Goal: Book appointment/travel/reservation

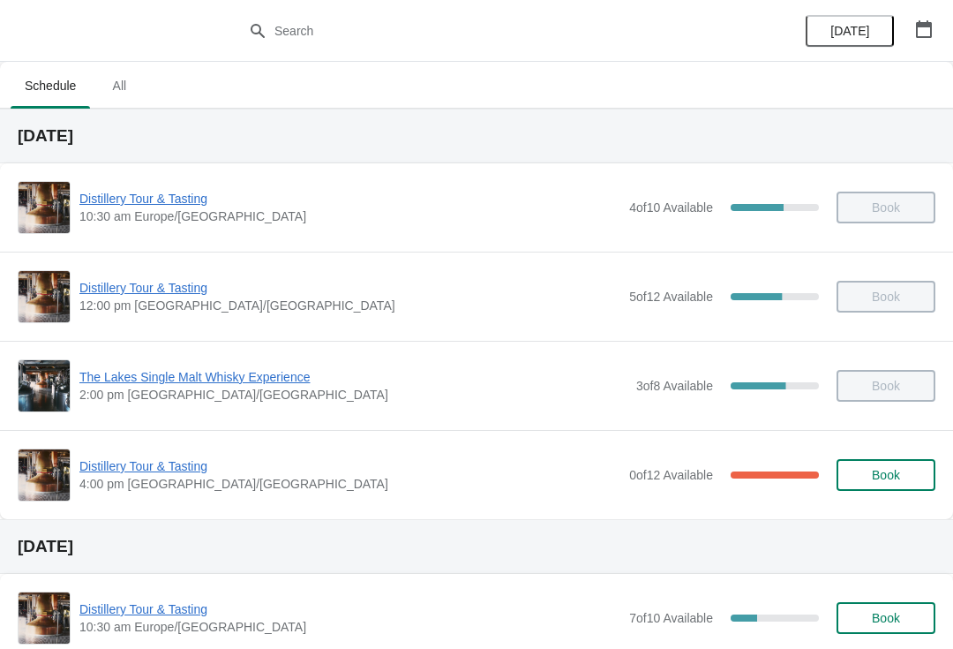
click at [931, 31] on icon "button" at bounding box center [924, 29] width 16 height 18
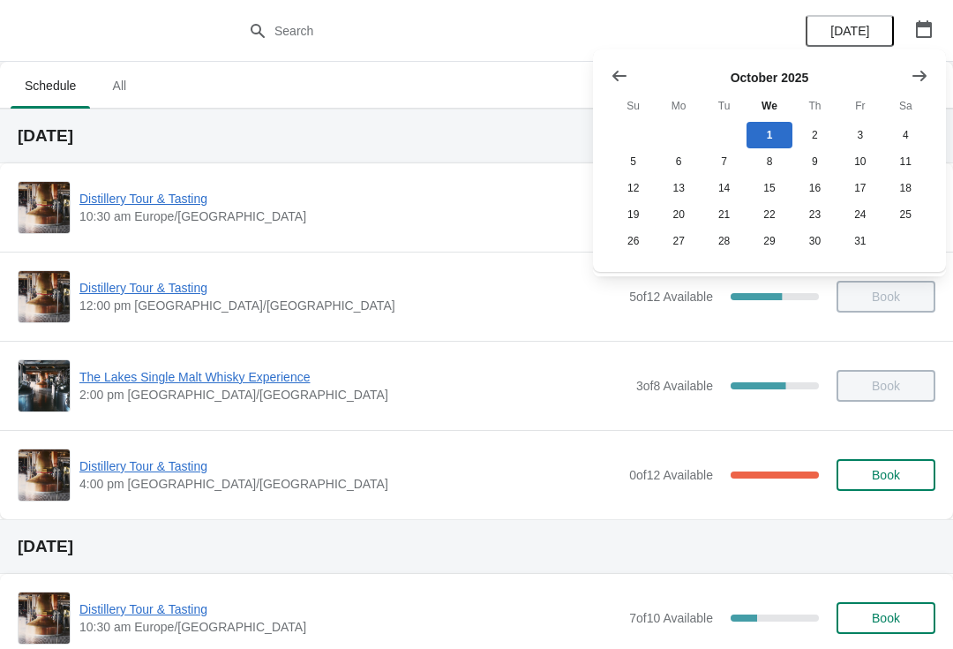
click at [923, 70] on icon "Show next month, November 2025" at bounding box center [920, 76] width 18 height 18
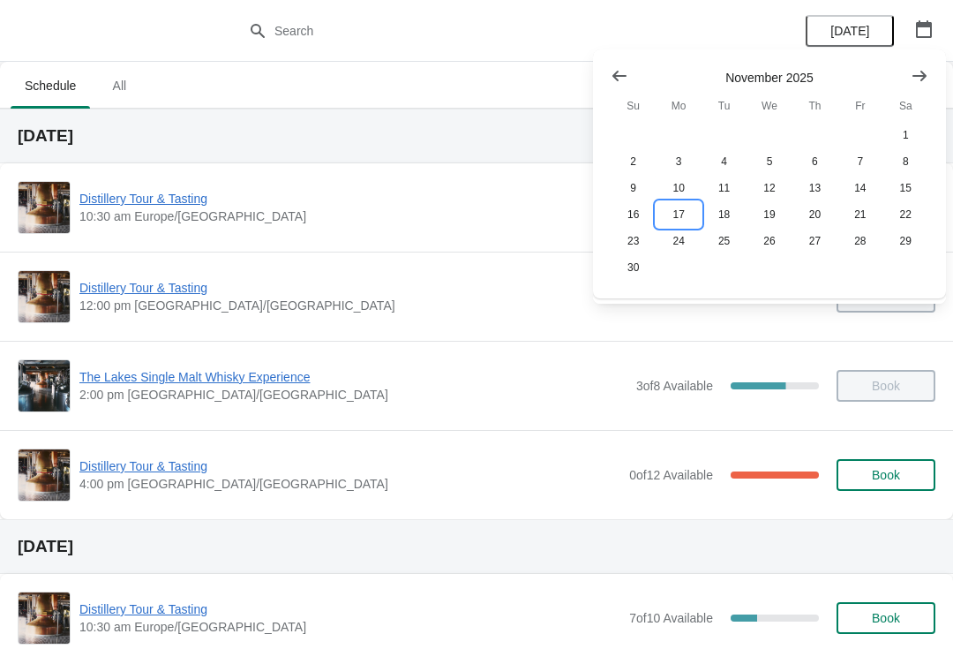
click at [675, 219] on button "17" at bounding box center [678, 214] width 45 height 26
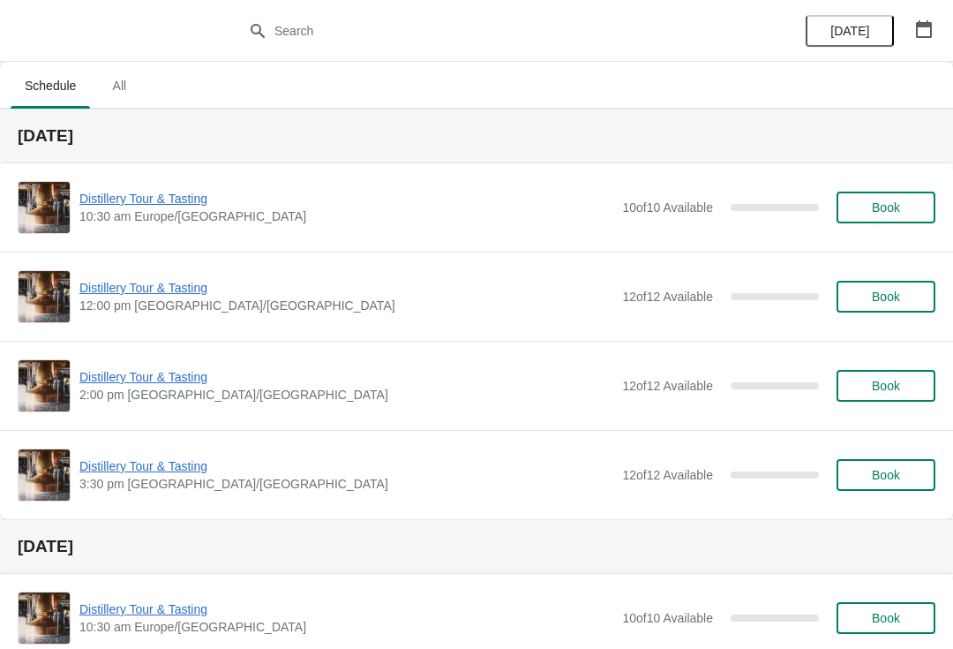
click at [893, 211] on span "Book" at bounding box center [886, 207] width 28 height 14
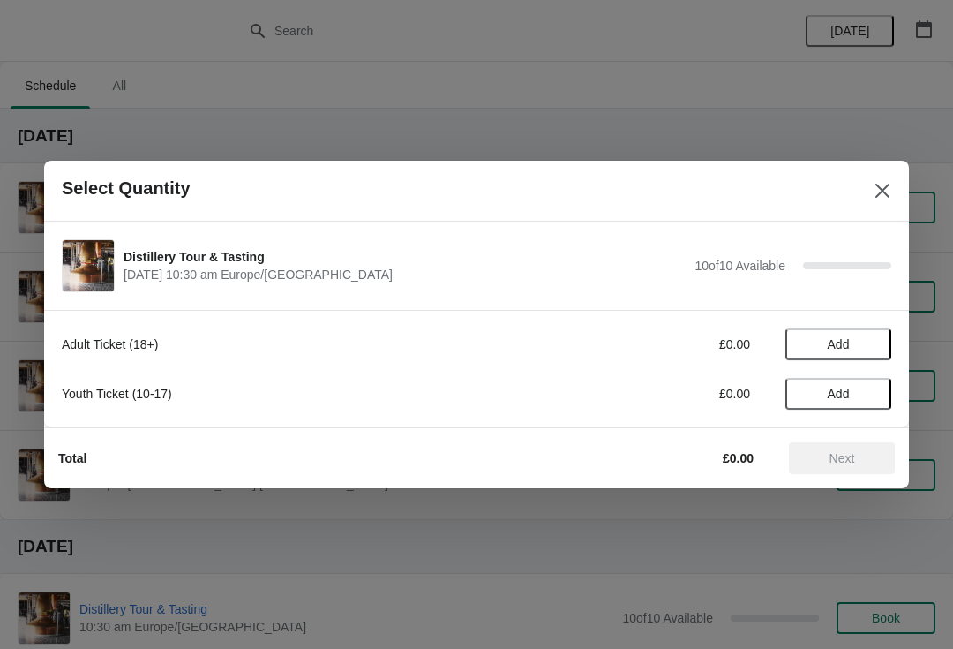
click at [857, 347] on span "Add" at bounding box center [838, 344] width 74 height 14
click at [852, 344] on div "1" at bounding box center [838, 344] width 106 height 19
click at [875, 349] on icon at bounding box center [869, 344] width 19 height 19
click at [845, 470] on button "Next" at bounding box center [842, 458] width 106 height 32
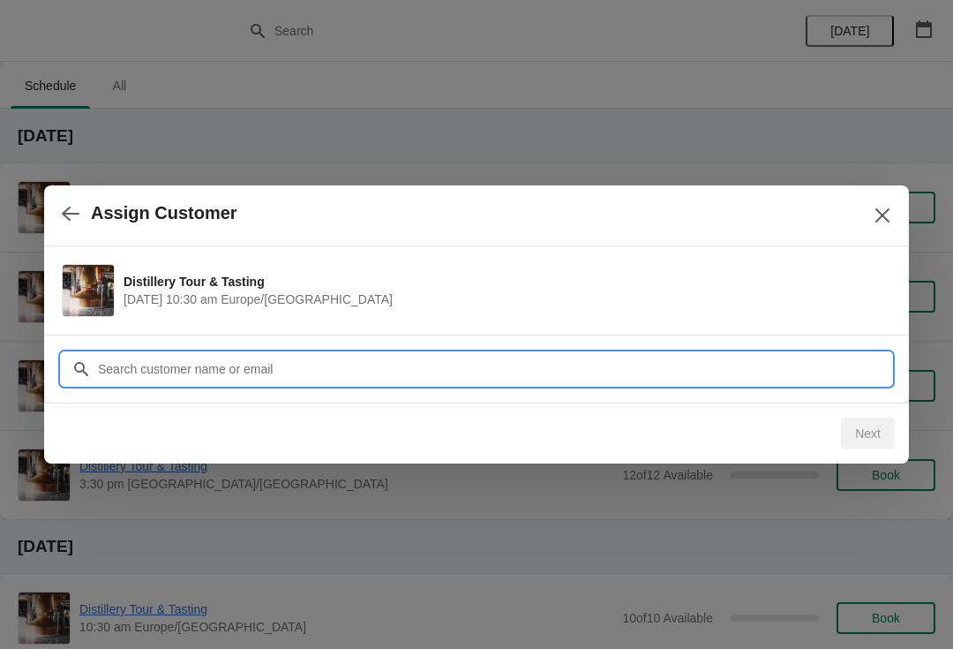
click at [222, 370] on input "Customer" at bounding box center [494, 369] width 794 height 32
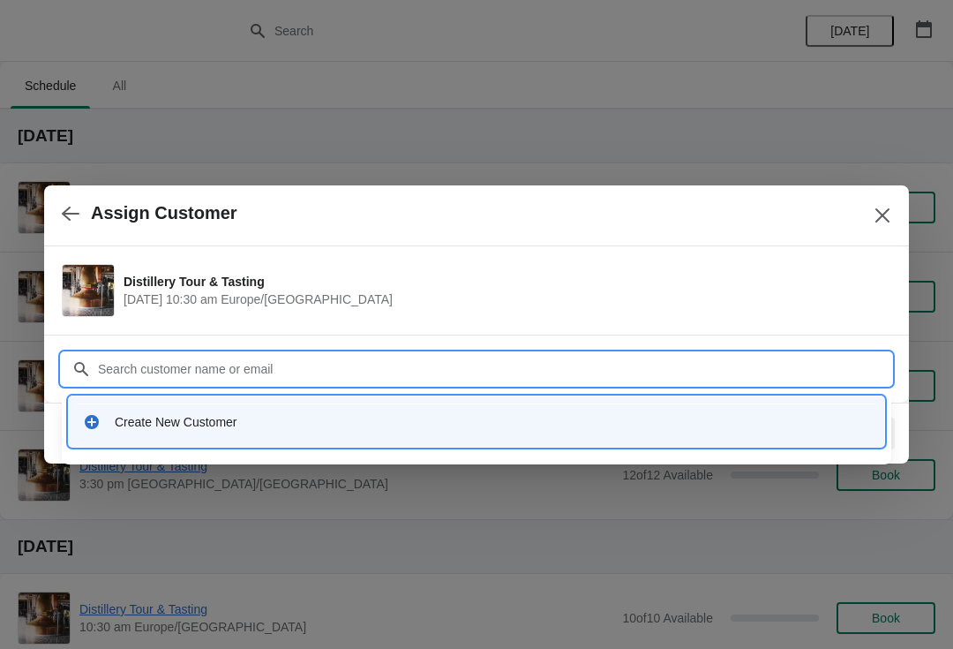
click at [209, 428] on div "Create New Customer" at bounding box center [492, 422] width 755 height 18
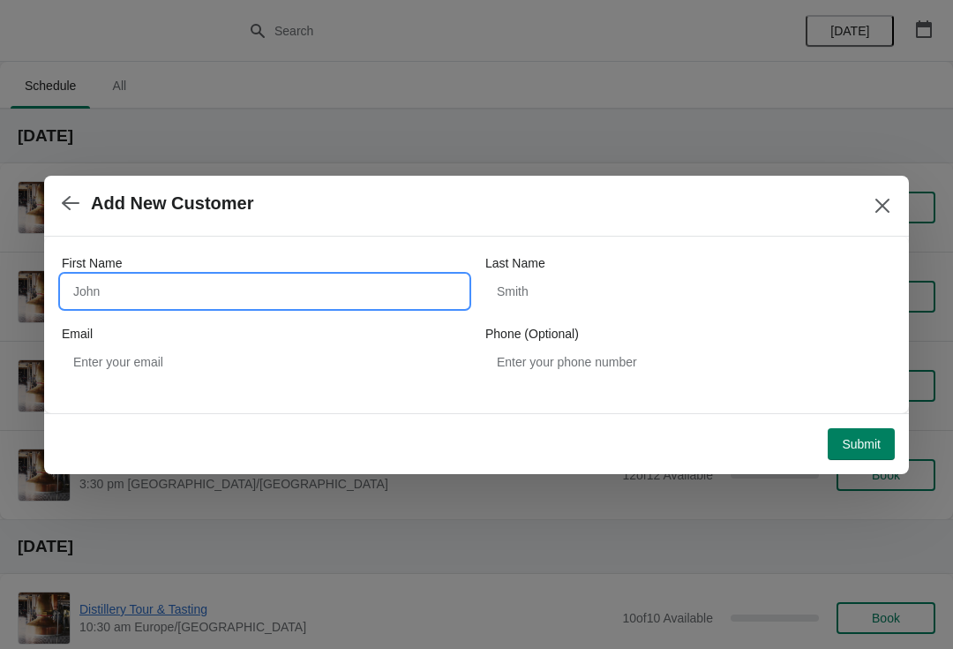
click at [207, 287] on input "First Name" at bounding box center [265, 291] width 406 height 32
type input "o"
type input "[PERSON_NAME]"
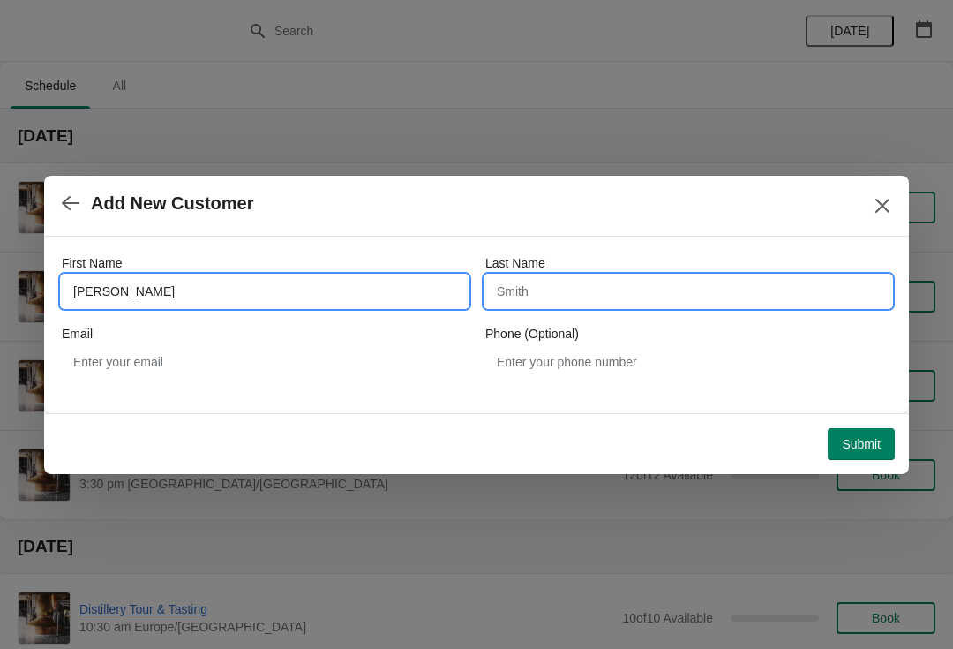
click at [629, 295] on input "Last Name" at bounding box center [688, 291] width 406 height 32
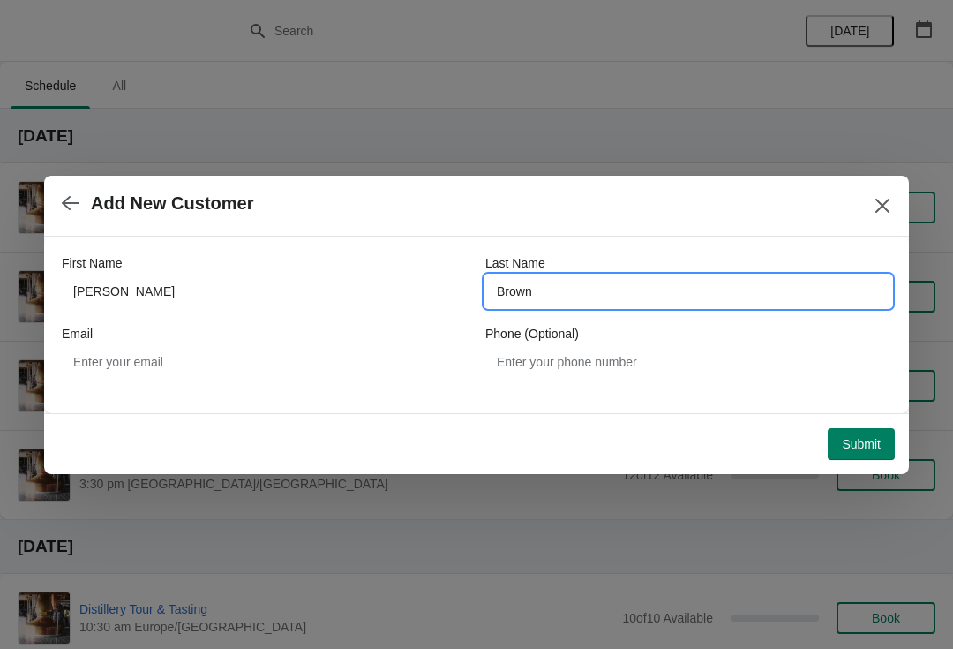
type input "Brown"
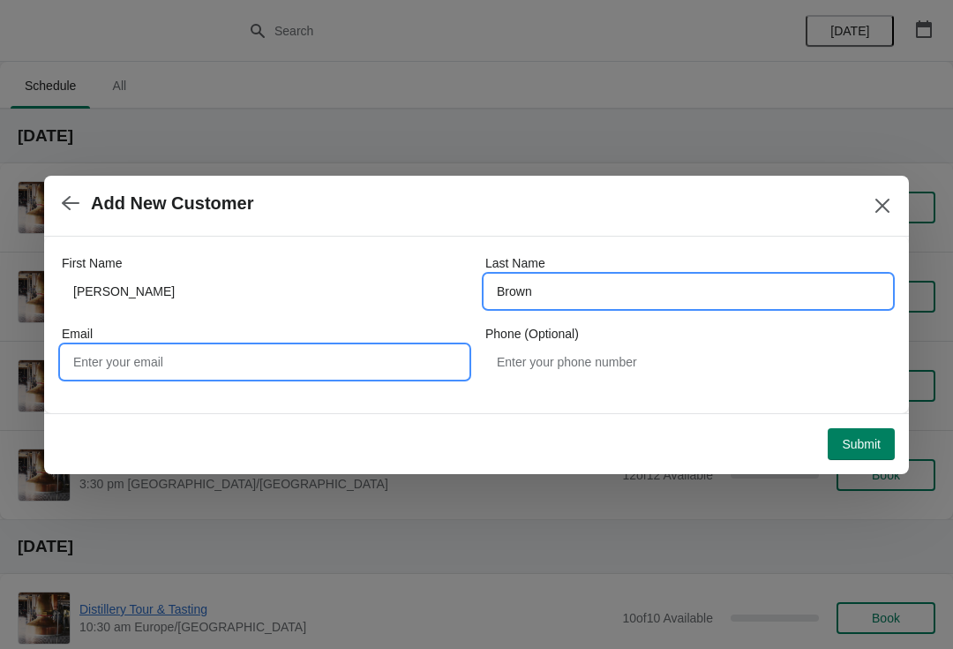
click at [186, 353] on input "Email" at bounding box center [265, 362] width 406 height 32
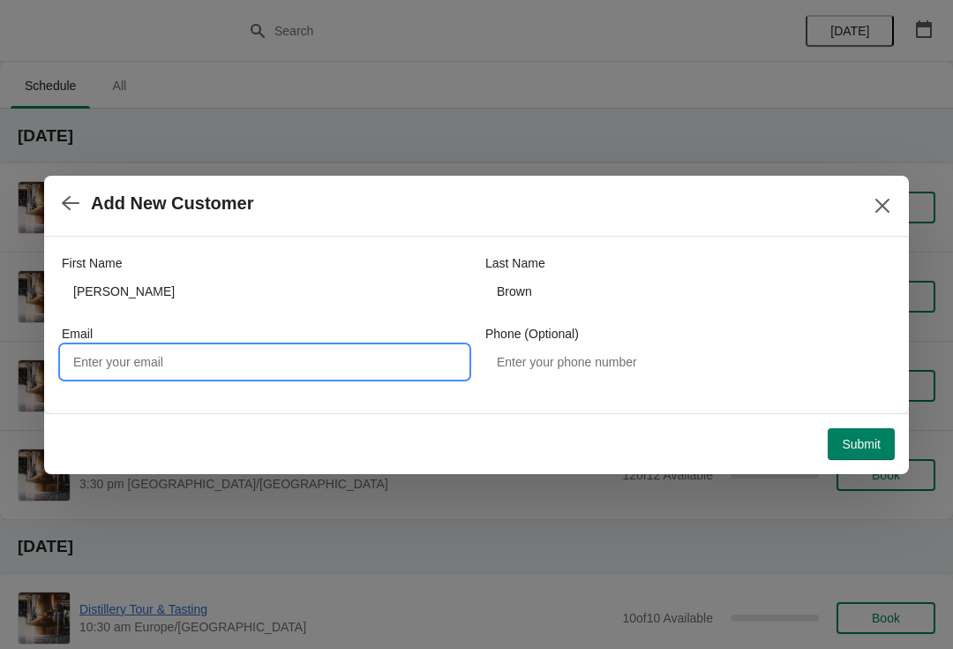
click at [273, 370] on input "Email" at bounding box center [265, 362] width 406 height 32
type input "[EMAIL_ADDRESS][DOMAIN_NAME]"
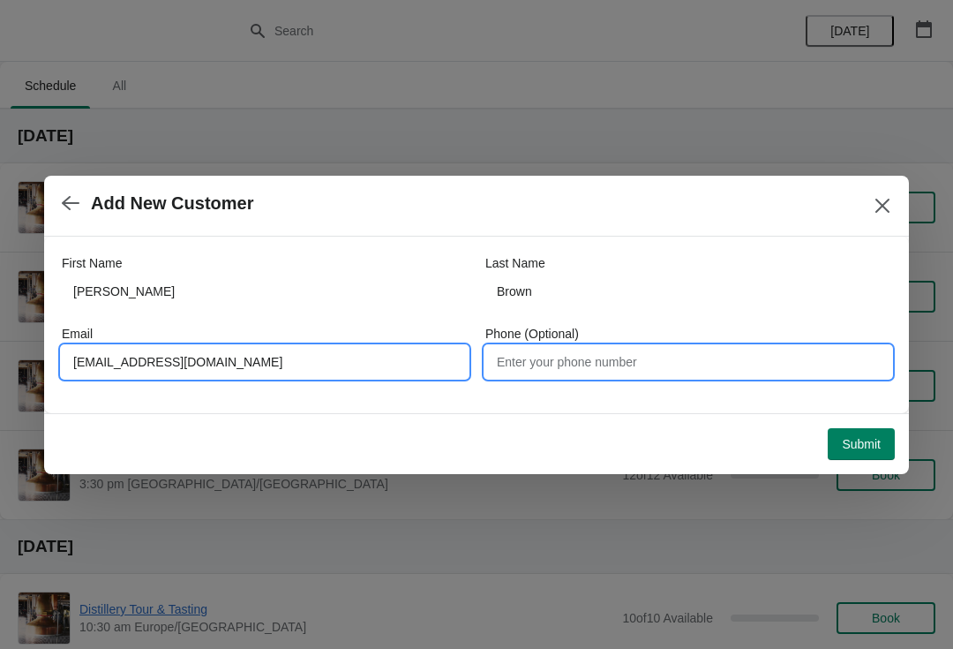
click at [595, 372] on input "Phone (Optional)" at bounding box center [688, 362] width 406 height 32
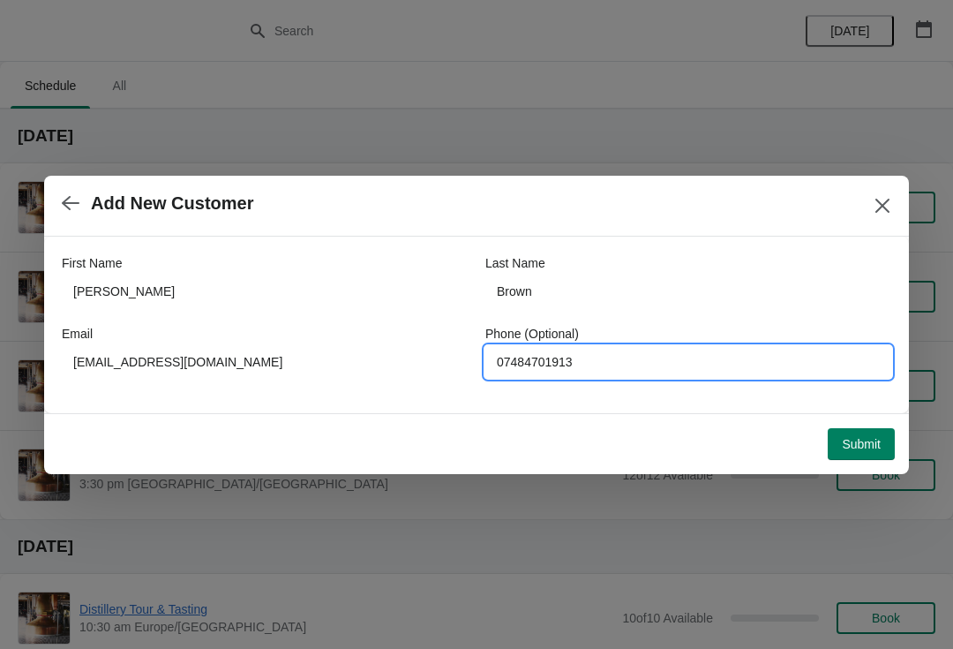
type input "07484701913"
click at [870, 446] on span "Submit" at bounding box center [861, 444] width 39 height 14
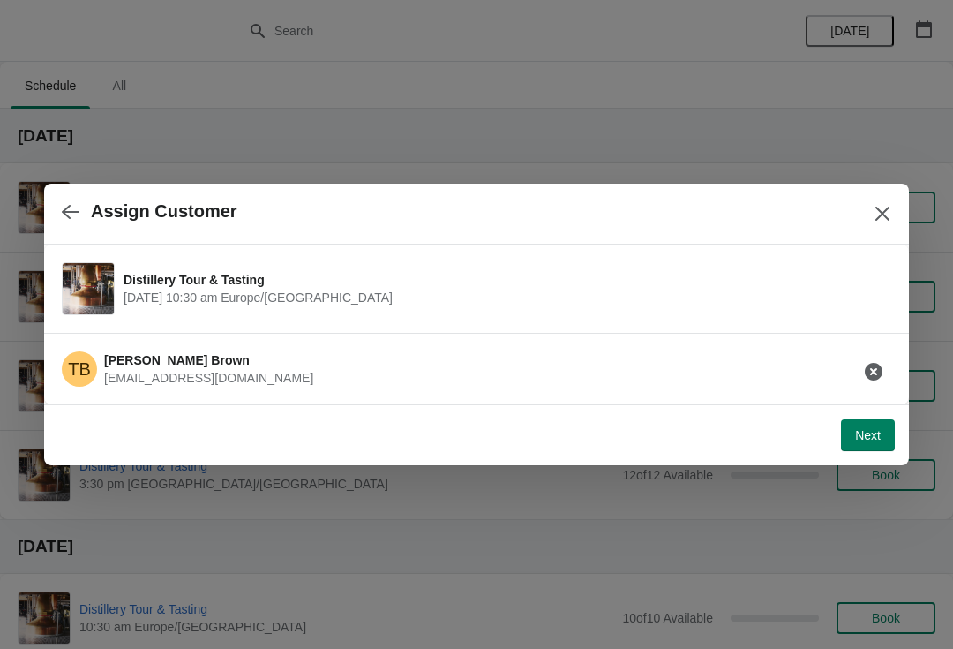
click at [868, 449] on button "Next" at bounding box center [868, 435] width 54 height 32
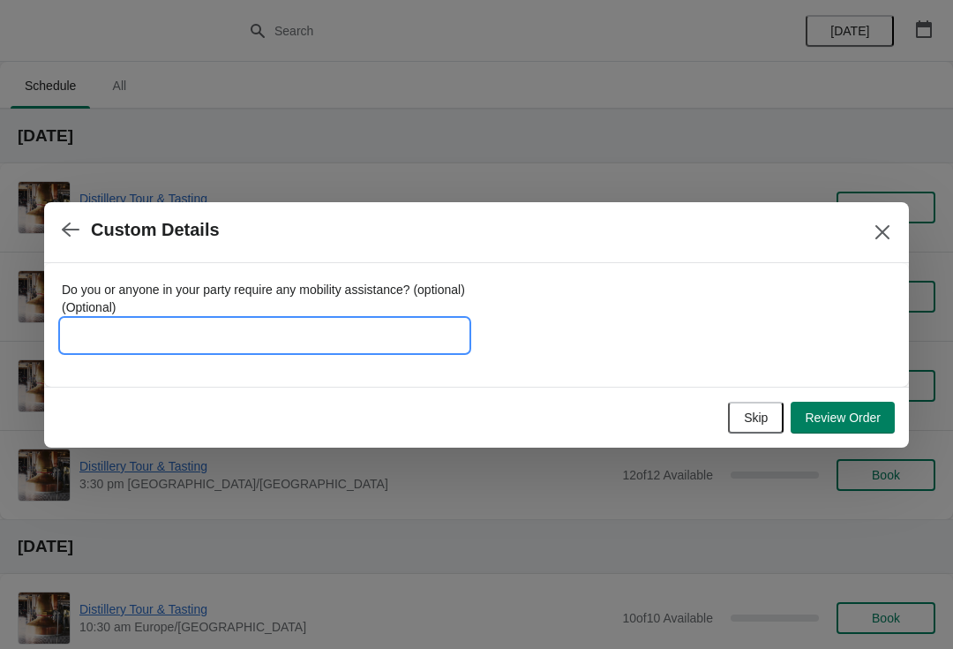
click at [284, 343] on input "Do you or anyone in your party require any mobility assistance? (optional) (Opt…" at bounding box center [265, 335] width 406 height 32
type input "[PERSON_NAME][GEOGRAPHIC_DATA]"
